Goal: Task Accomplishment & Management: Use online tool/utility

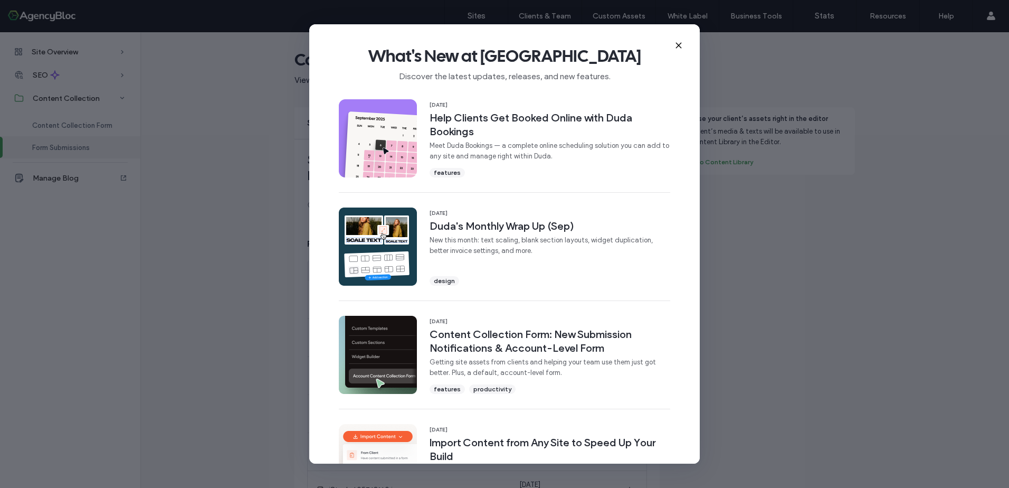
click at [680, 46] on icon at bounding box center [679, 45] width 8 height 8
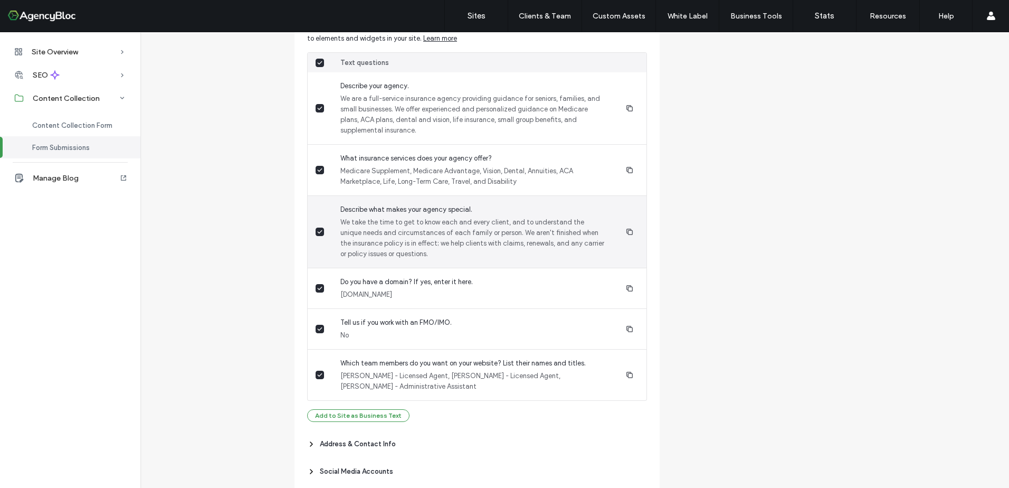
scroll to position [671, 0]
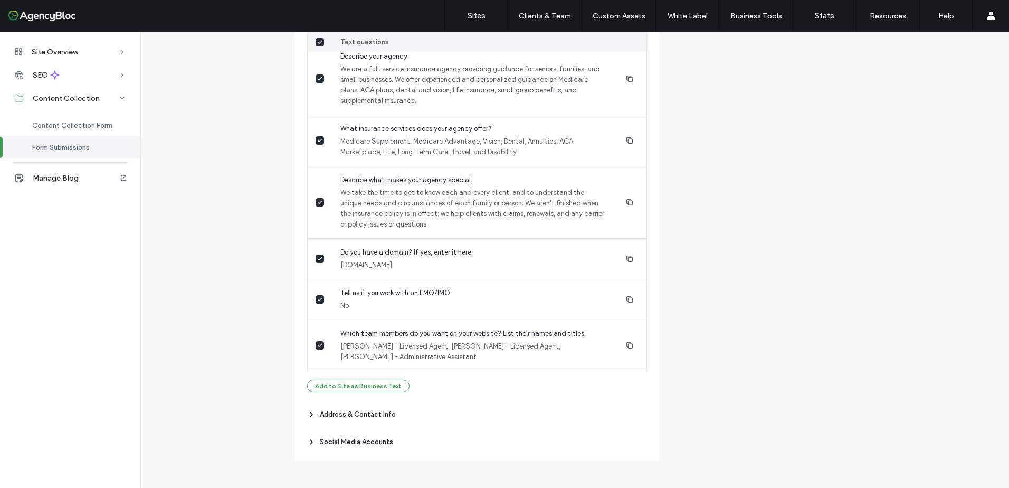
click at [330, 414] on span "Address & Contact Info" at bounding box center [358, 414] width 76 height 11
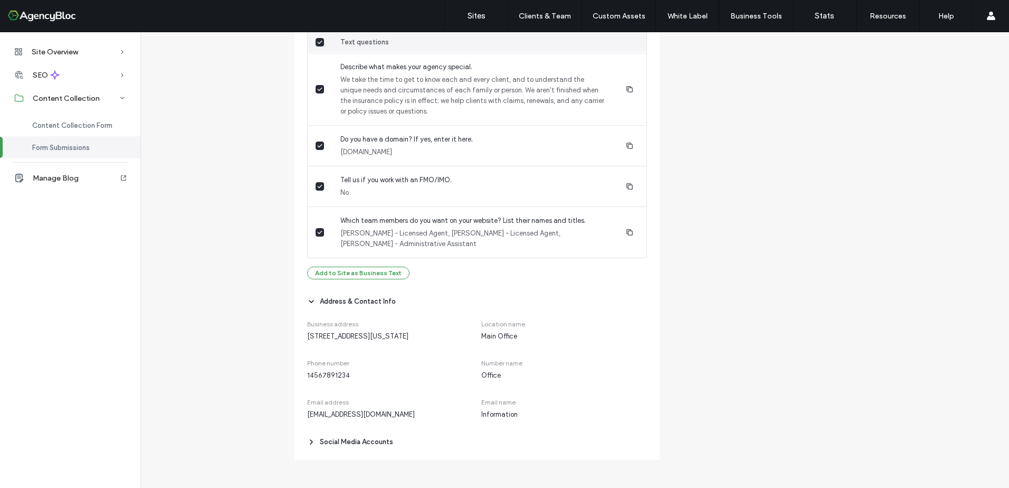
scroll to position [795, 0]
click at [333, 441] on span "Social Media Accounts" at bounding box center [356, 442] width 73 height 11
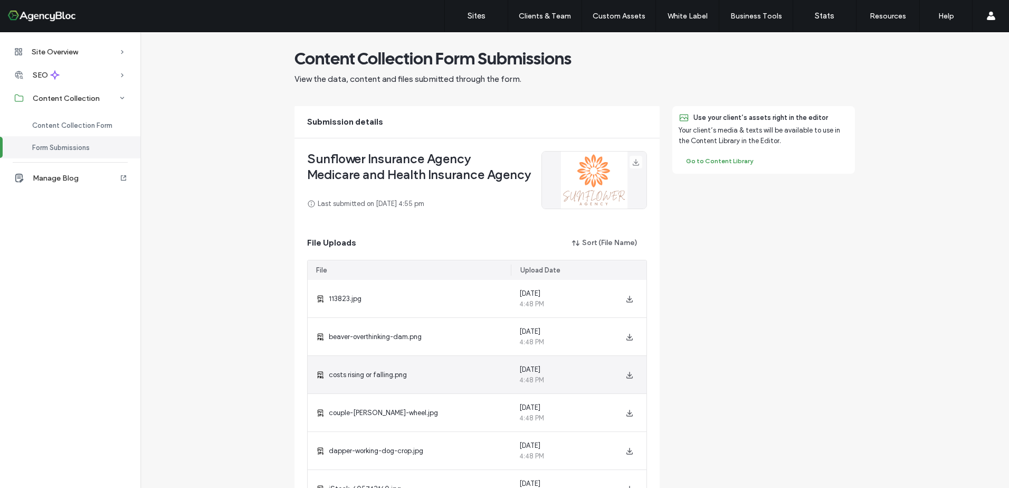
scroll to position [0, 0]
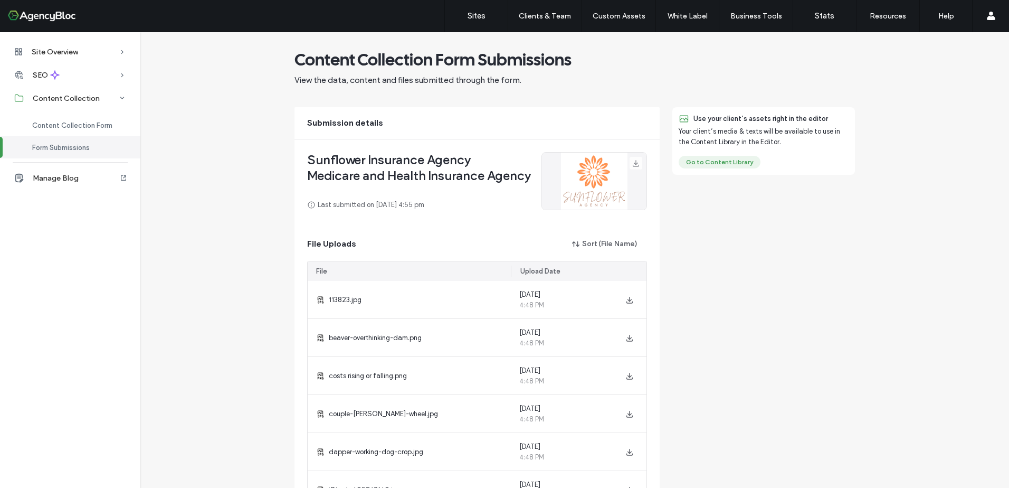
click at [729, 162] on button "Go to Content Library" at bounding box center [720, 162] width 82 height 13
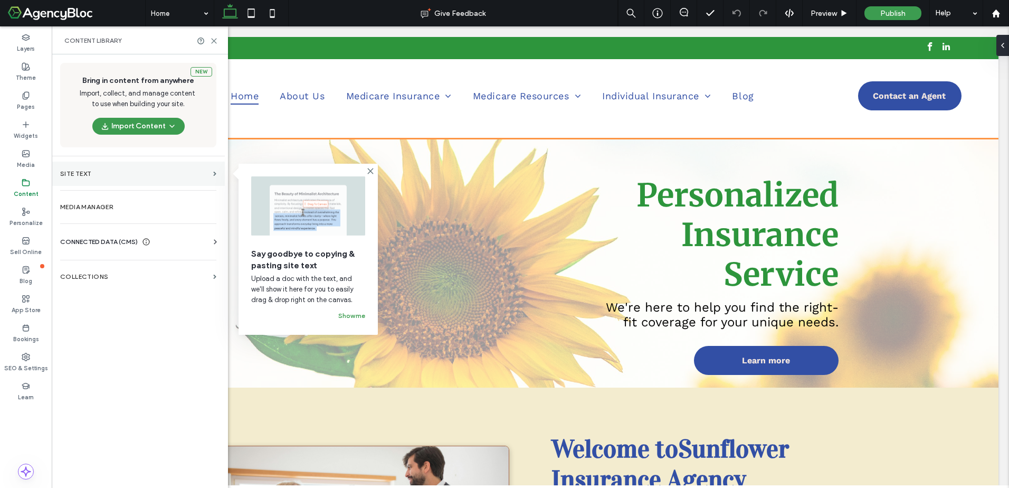
click at [115, 176] on label "Site Text" at bounding box center [134, 173] width 149 height 7
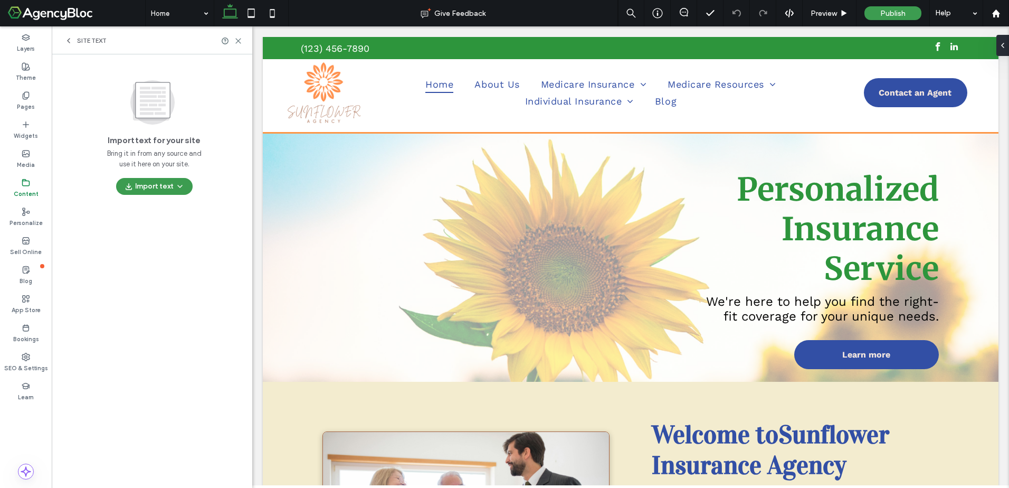
click at [98, 44] on span "Site Text" at bounding box center [92, 40] width 30 height 8
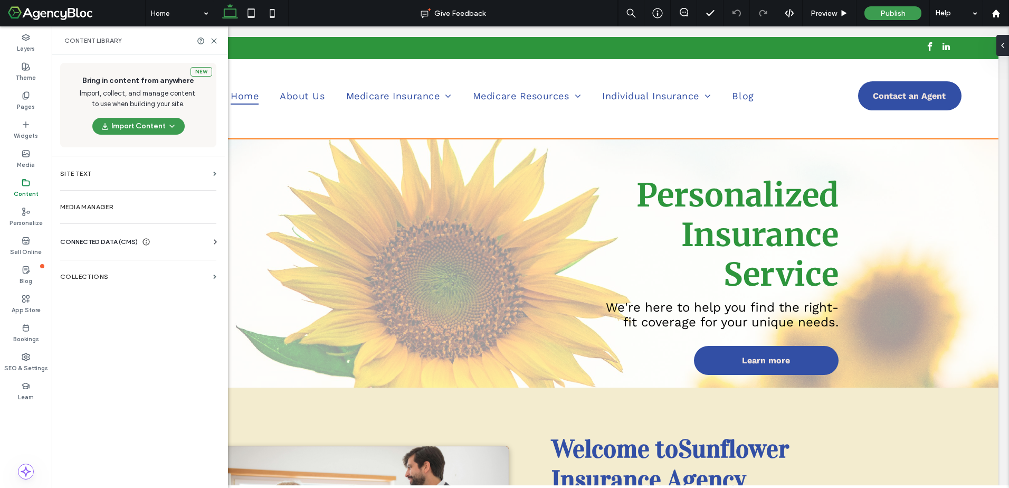
click at [87, 239] on span "CONNECTED DATA (CMS)" at bounding box center [99, 241] width 78 height 11
click at [91, 311] on section "Business Images" at bounding box center [140, 316] width 160 height 24
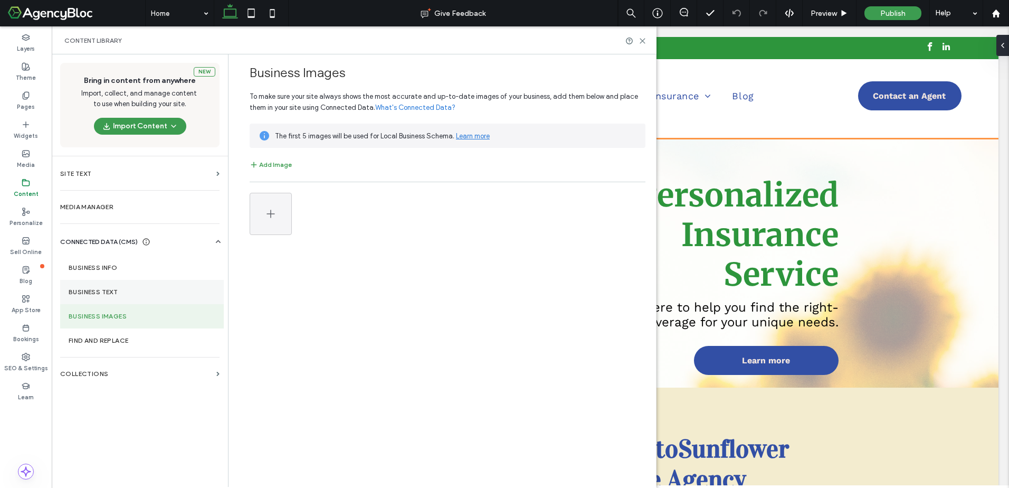
click at [102, 292] on label "Business Text" at bounding box center [142, 291] width 147 height 7
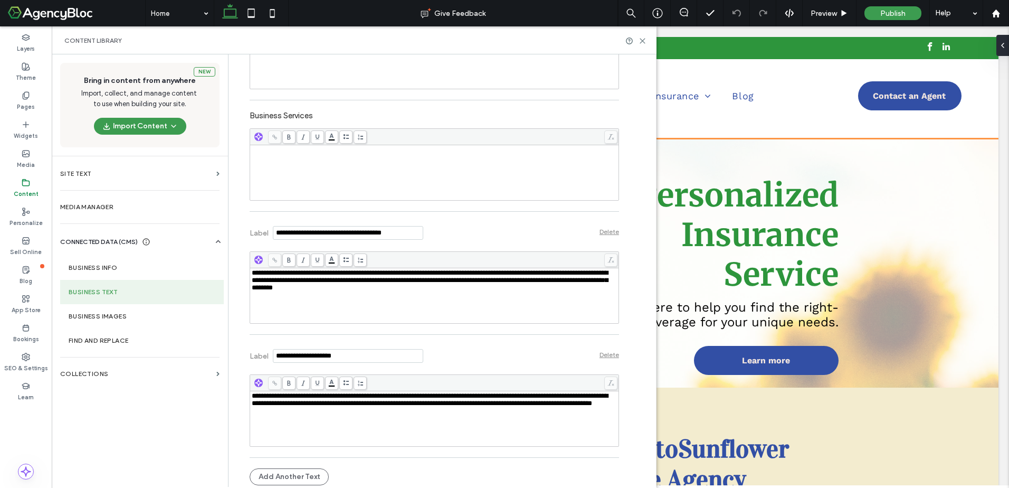
scroll to position [399, 0]
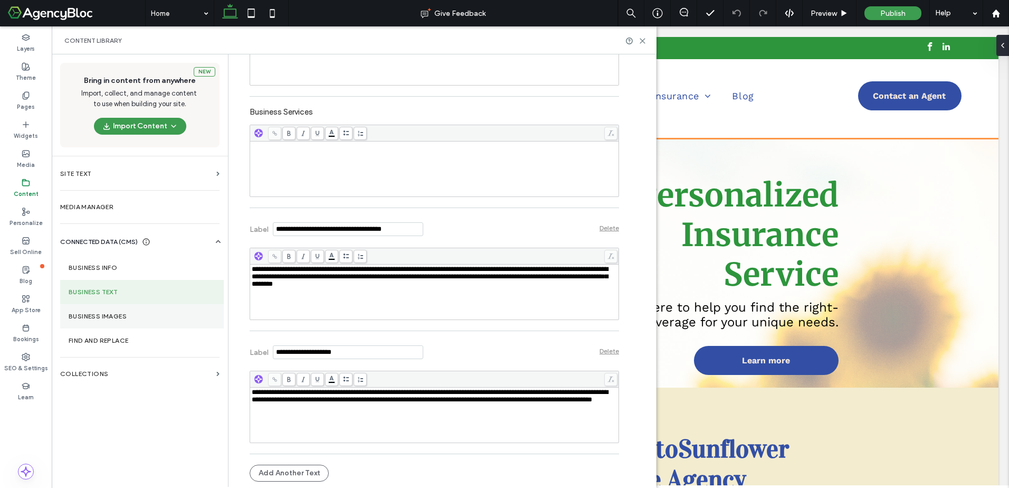
click at [93, 319] on label "Business Images" at bounding box center [142, 315] width 147 height 7
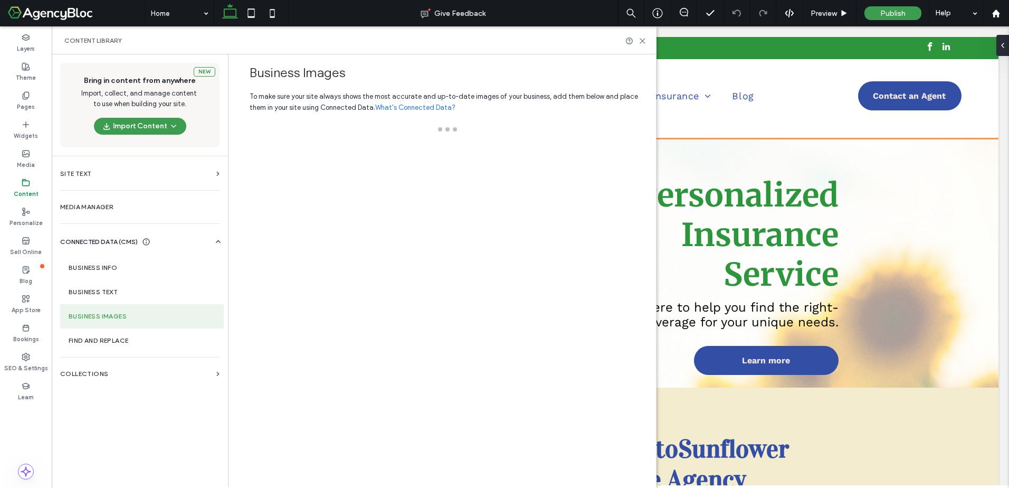
scroll to position [0, 0]
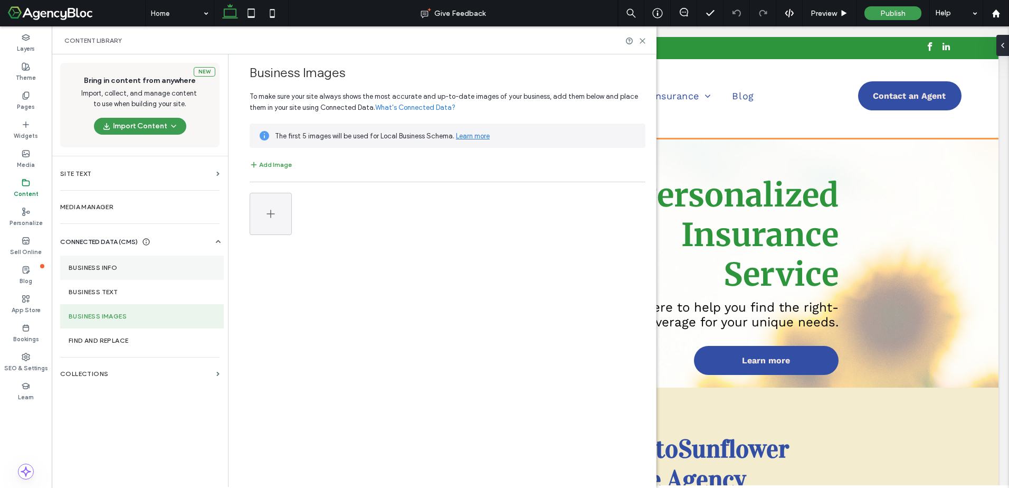
click at [98, 265] on label "Business Info" at bounding box center [142, 267] width 147 height 7
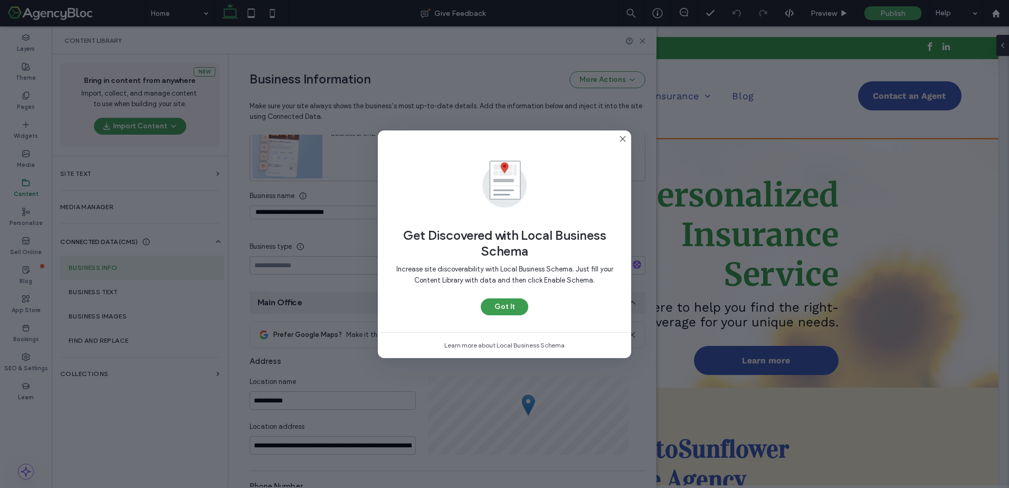
scroll to position [107, 0]
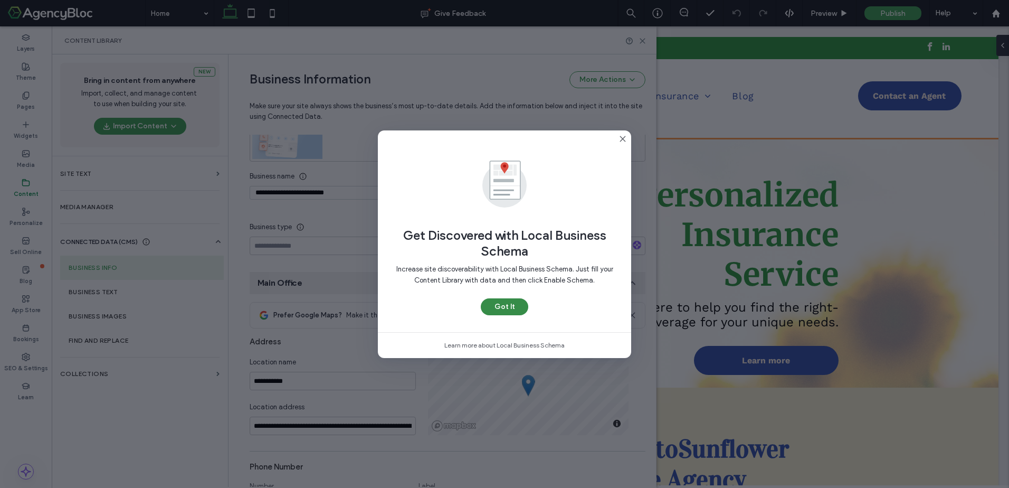
click at [508, 303] on button "Got It" at bounding box center [505, 306] width 48 height 17
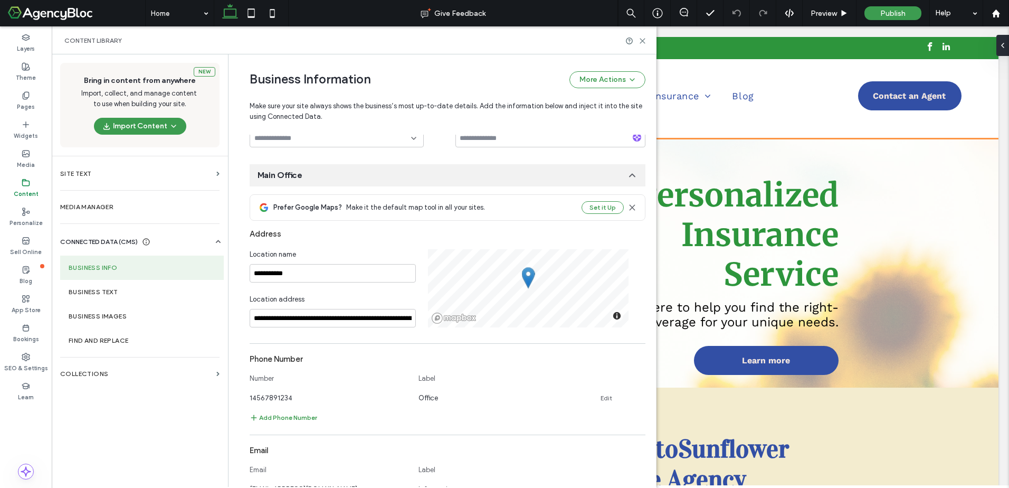
scroll to position [0, 0]
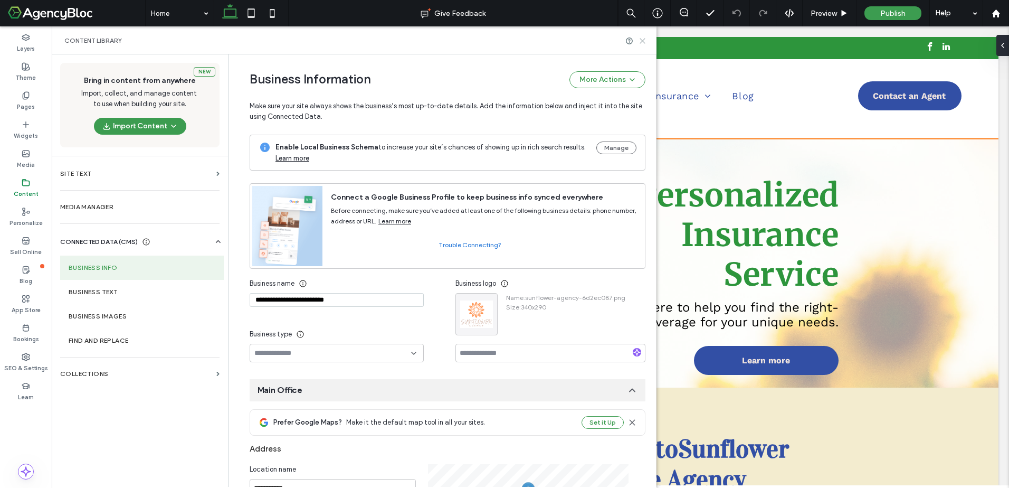
click at [643, 41] on icon at bounding box center [643, 41] width 8 height 8
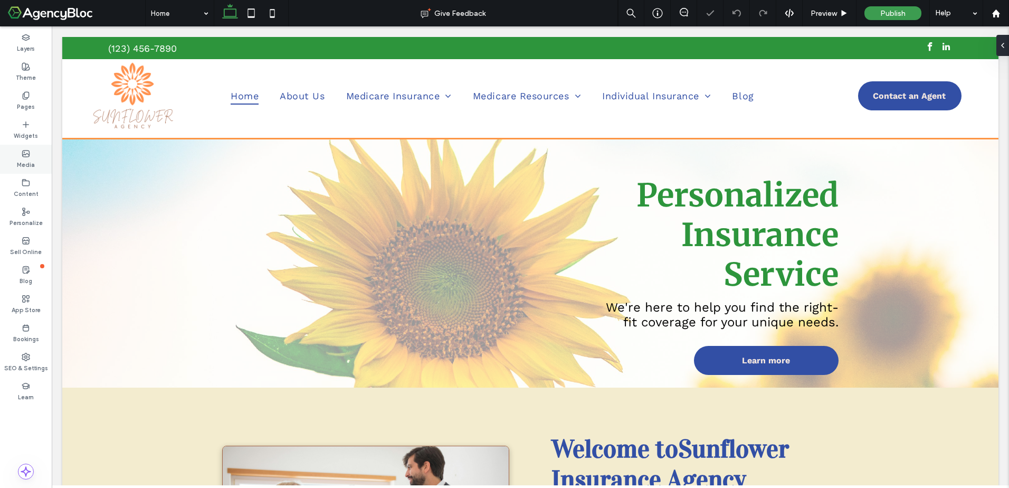
click at [32, 149] on div "Media" at bounding box center [26, 159] width 52 height 29
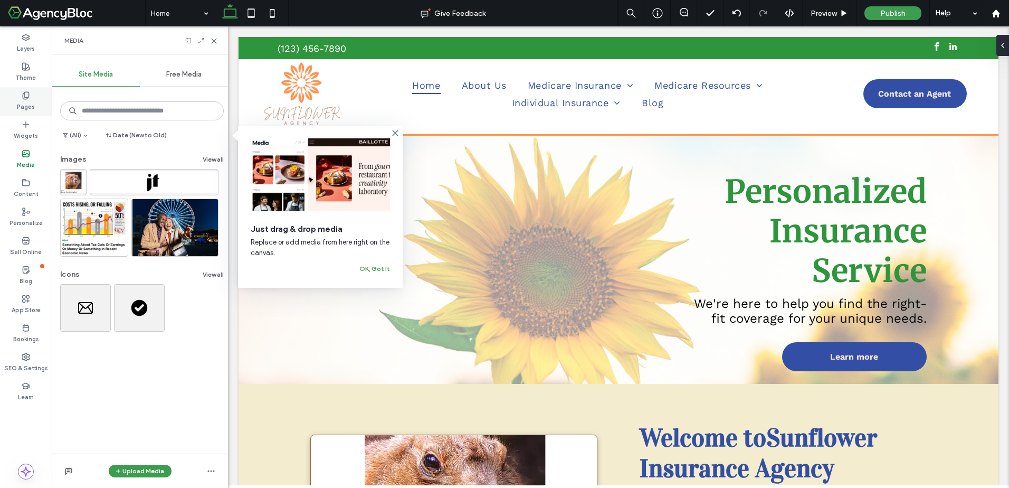
click at [27, 96] on icon at bounding box center [26, 95] width 8 height 8
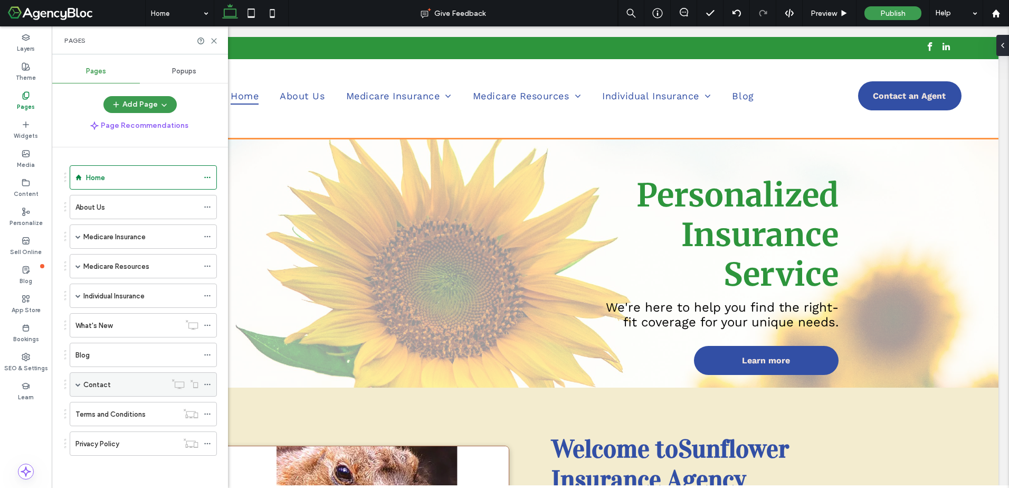
click at [95, 389] on label "Contact" at bounding box center [96, 384] width 27 height 18
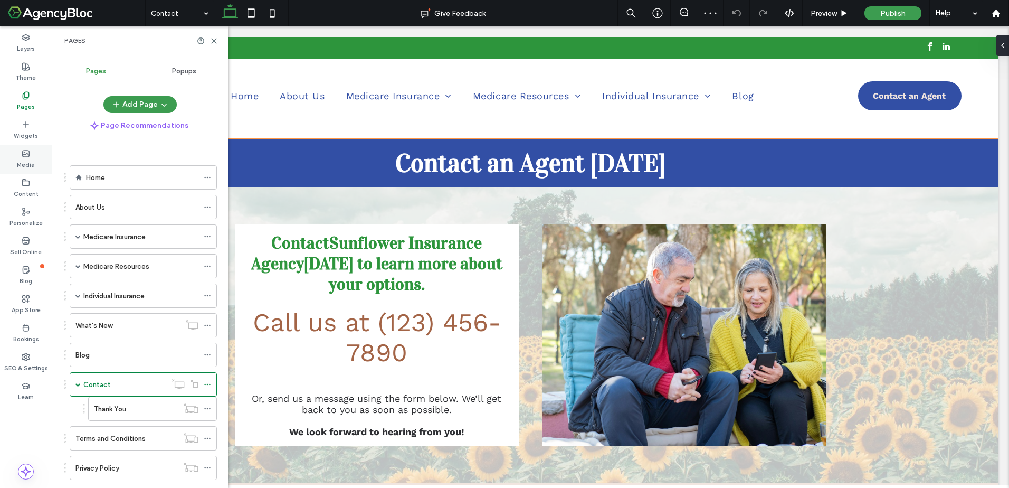
click at [26, 149] on icon at bounding box center [26, 153] width 8 height 8
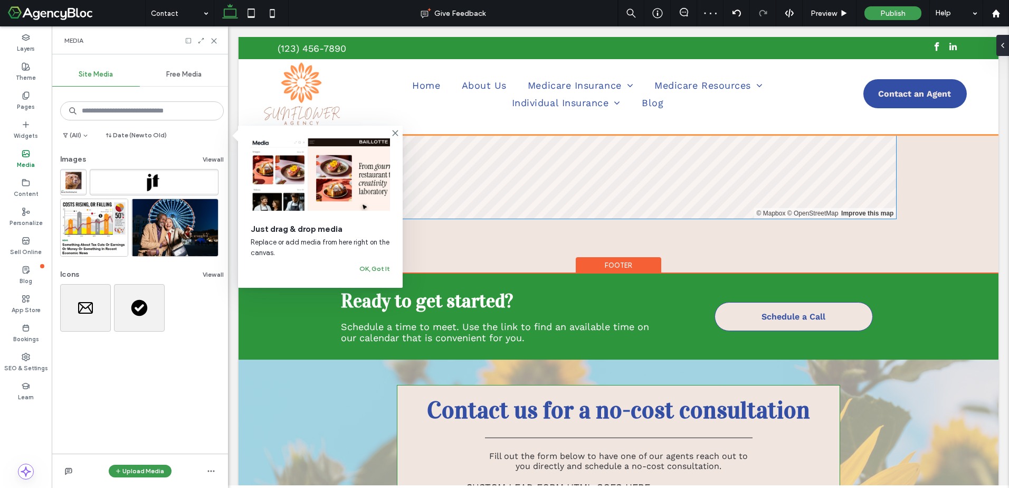
scroll to position [686, 0]
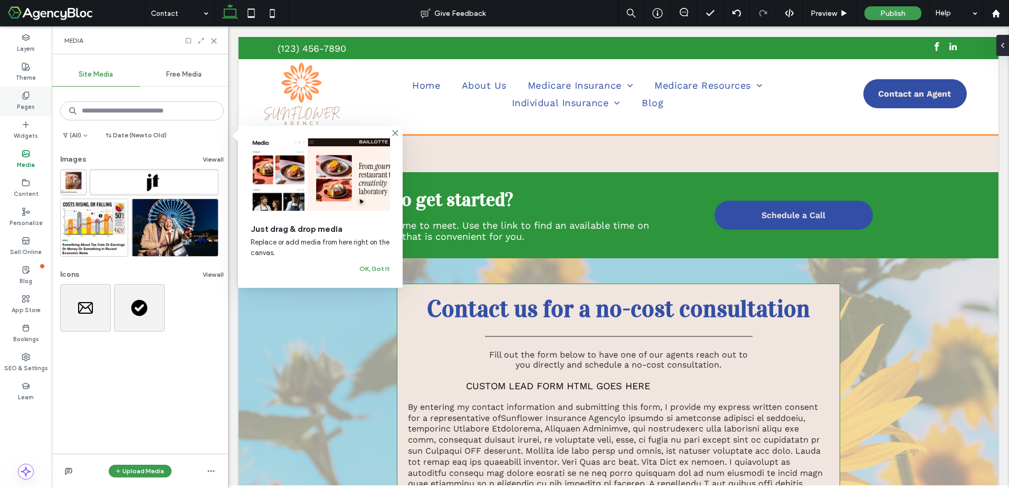
click at [34, 92] on div "Pages" at bounding box center [26, 101] width 52 height 29
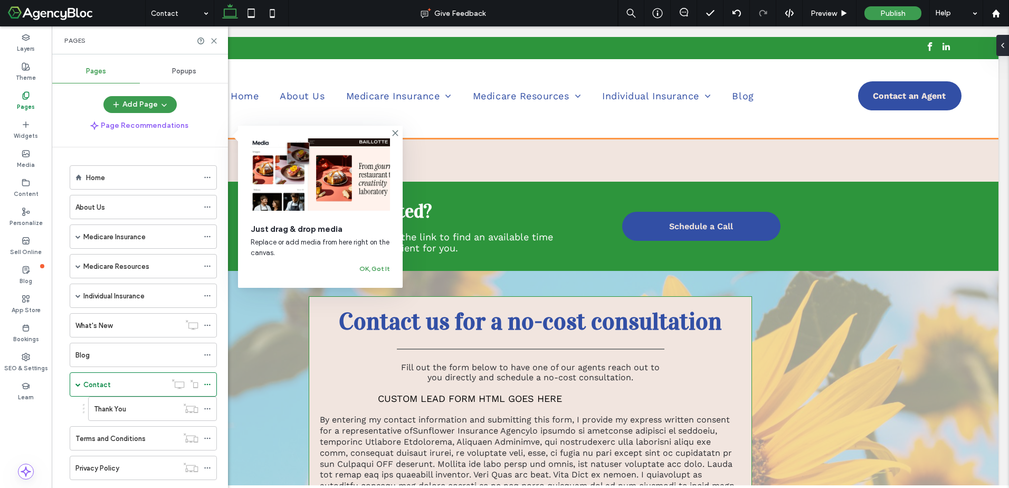
scroll to position [708, 0]
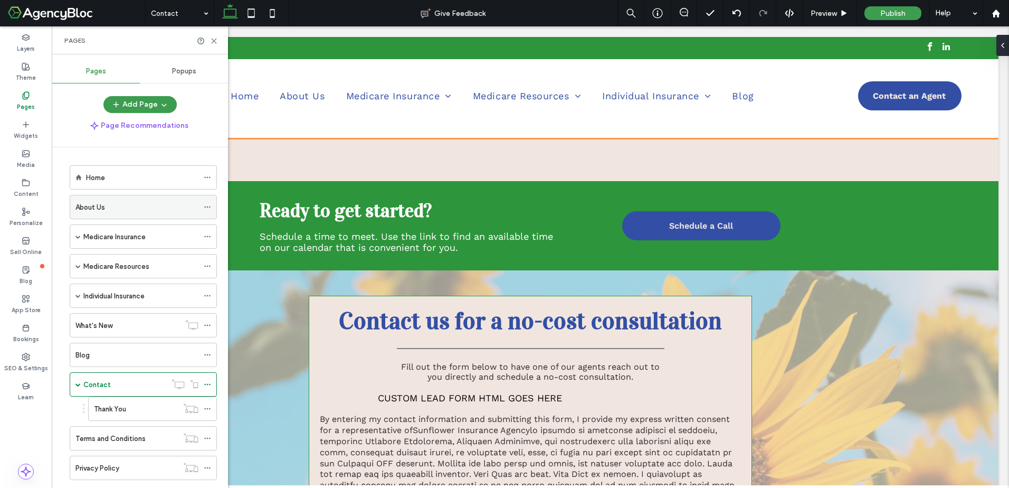
click at [93, 206] on label "About Us" at bounding box center [90, 207] width 30 height 18
click at [23, 158] on label "Media" at bounding box center [26, 164] width 18 height 12
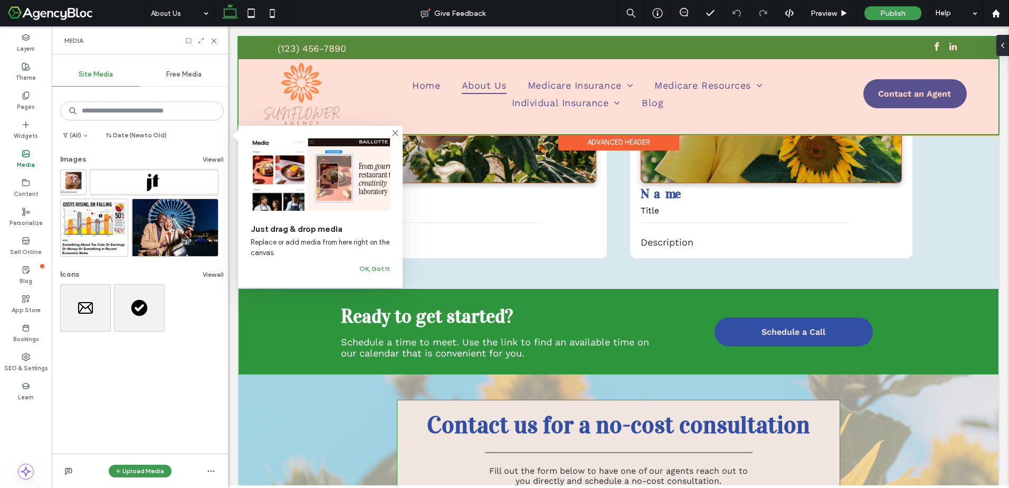
scroll to position [423, 0]
